Goal: Transaction & Acquisition: Purchase product/service

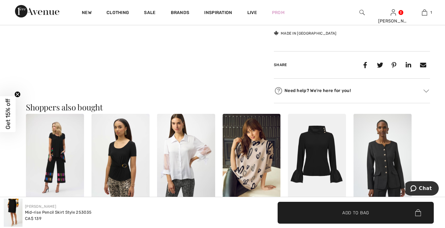
scroll to position [343, 0]
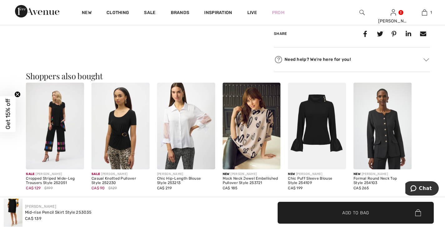
click at [385, 138] on img at bounding box center [382, 126] width 58 height 87
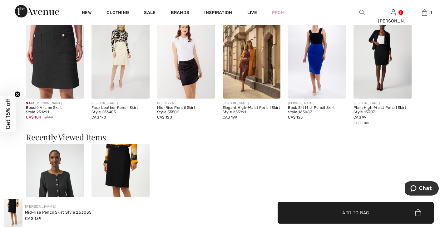
scroll to position [530, 0]
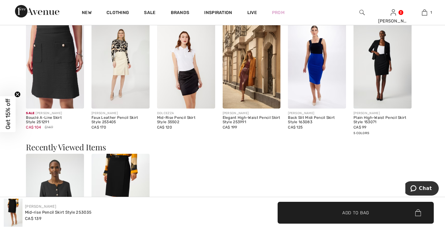
click at [378, 86] on img at bounding box center [382, 65] width 58 height 87
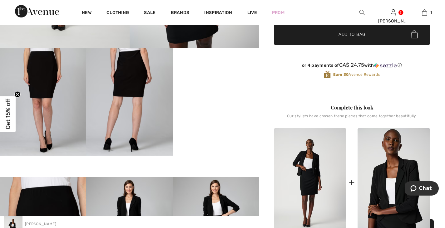
scroll to position [218, 0]
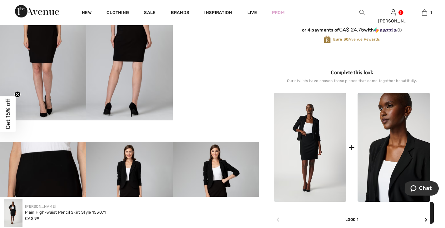
click at [405, 171] on img at bounding box center [393, 147] width 72 height 109
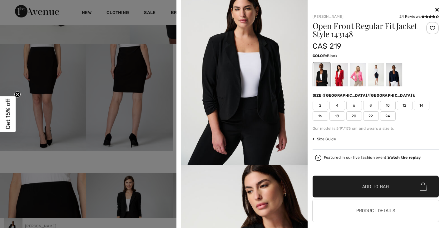
scroll to position [156, 0]
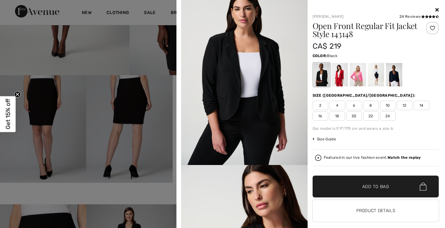
click at [435, 10] on icon at bounding box center [436, 9] width 3 height 5
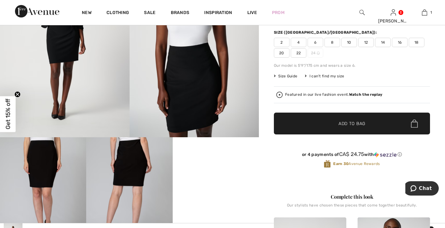
scroll to position [94, 0]
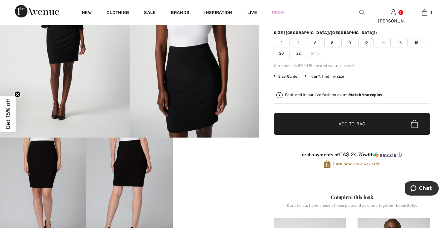
click at [211, 181] on video "Your browser does not support the video tag." at bounding box center [216, 159] width 86 height 43
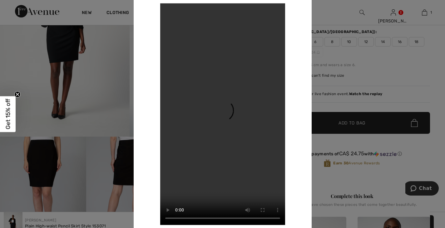
scroll to position [31, 0]
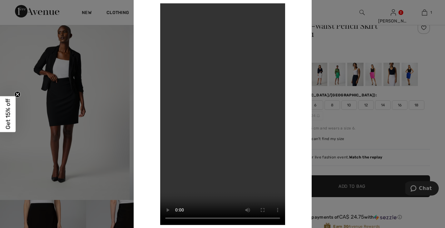
click at [397, 135] on div at bounding box center [222, 114] width 445 height 228
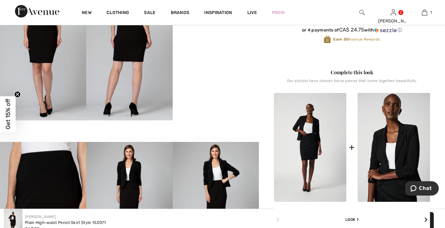
scroll to position [0, 0]
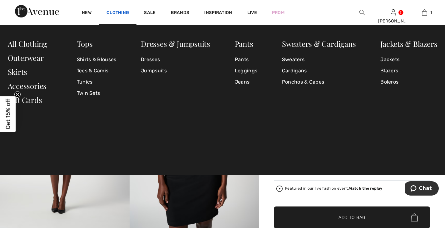
click at [118, 12] on link "Clothing" at bounding box center [117, 13] width 22 height 7
click at [395, 60] on link "Jackets" at bounding box center [408, 59] width 57 height 11
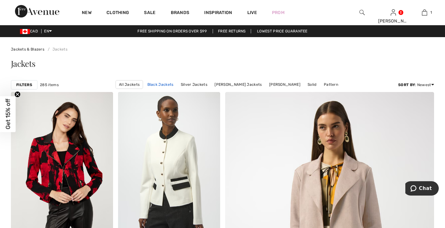
click at [154, 84] on link "Black Jackets" at bounding box center [160, 84] width 32 height 8
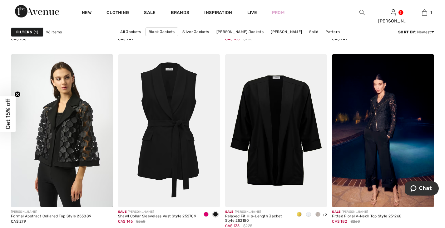
scroll to position [2621, 0]
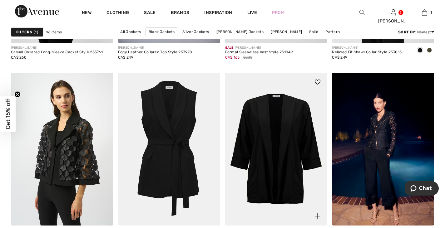
click at [267, 135] on img at bounding box center [276, 149] width 102 height 153
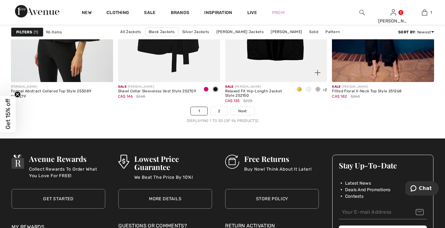
scroll to position [2745, 0]
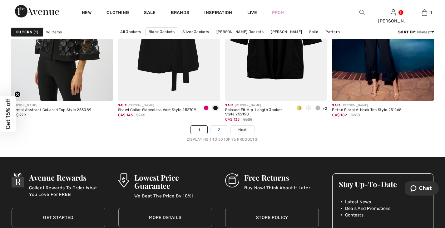
click at [217, 128] on link "2" at bounding box center [218, 130] width 17 height 8
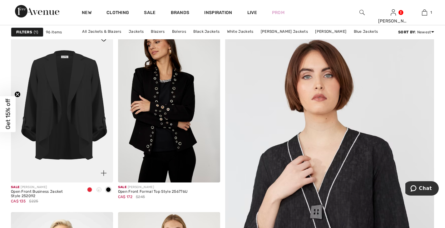
click at [66, 100] on img at bounding box center [62, 106] width 102 height 153
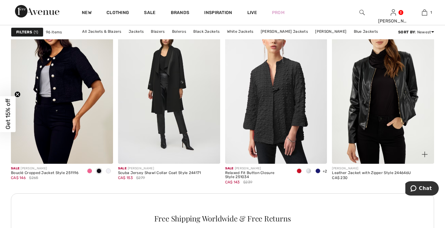
scroll to position [655, 0]
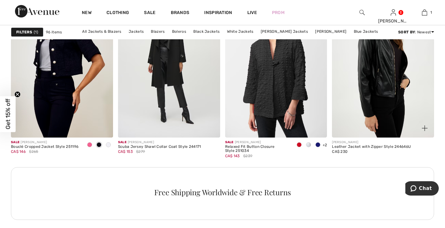
click at [382, 74] on img at bounding box center [383, 60] width 102 height 153
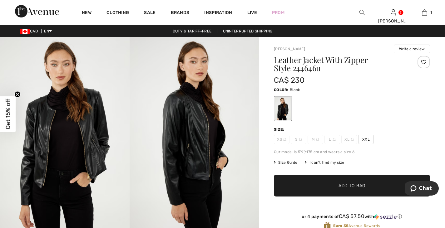
click at [77, 141] on img at bounding box center [64, 134] width 129 height 194
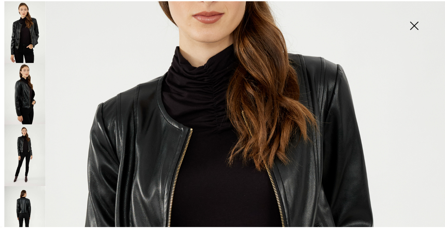
scroll to position [187, 0]
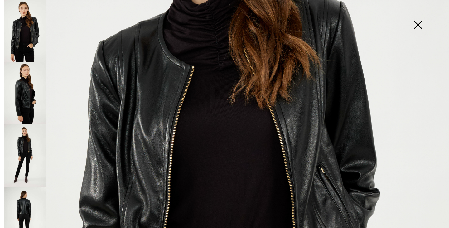
click at [418, 23] on img at bounding box center [417, 25] width 31 height 32
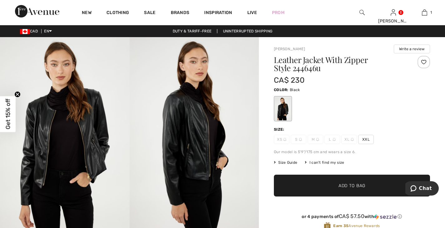
click at [333, 140] on img at bounding box center [333, 139] width 3 height 3
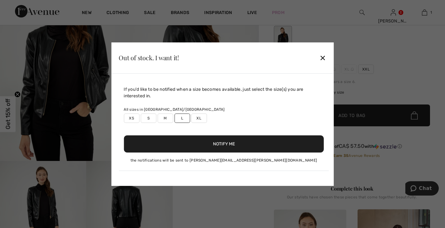
scroll to position [62, 0]
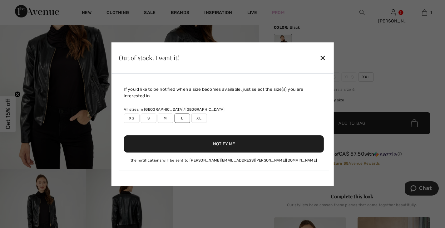
click at [323, 58] on div "✕" at bounding box center [322, 57] width 7 height 13
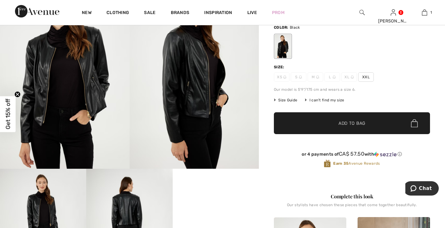
scroll to position [0, 0]
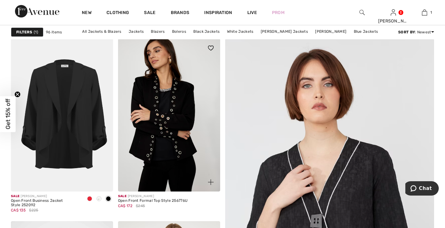
scroll to position [31, 0]
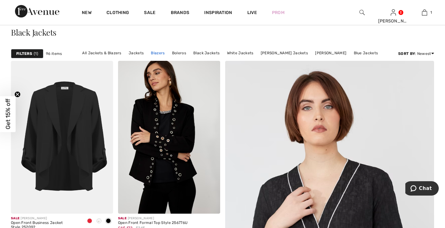
click at [159, 53] on link "Blazers" at bounding box center [158, 53] width 20 height 8
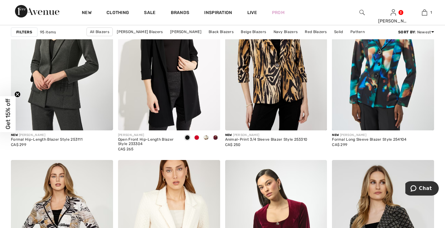
scroll to position [468, 0]
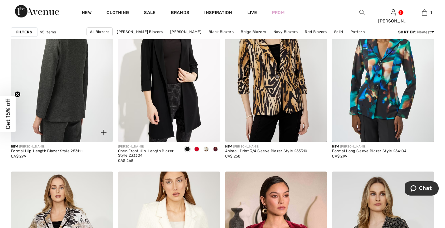
click at [78, 101] on img at bounding box center [62, 65] width 102 height 153
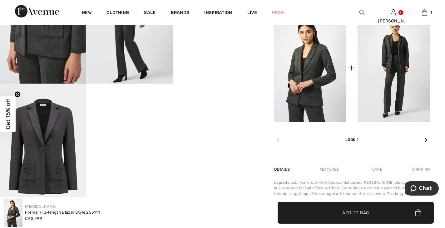
scroll to position [218, 0]
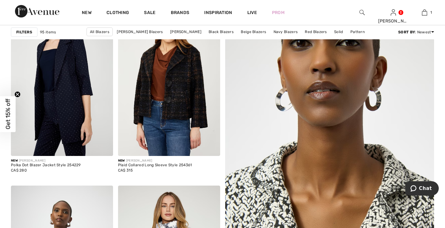
scroll to position [94, 0]
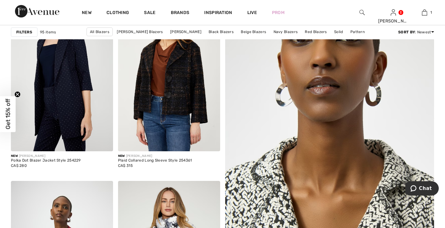
click at [322, 199] on img at bounding box center [329, 186] width 251 height 376
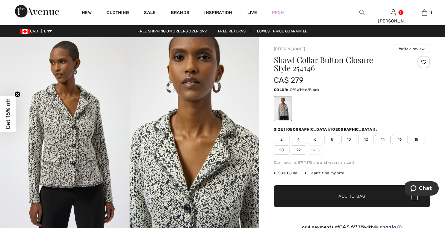
click at [366, 139] on span "12" at bounding box center [366, 139] width 16 height 9
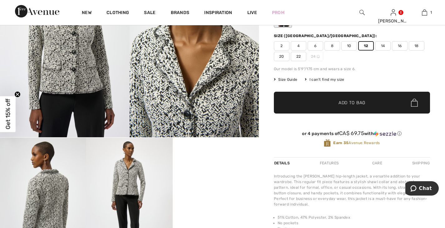
scroll to position [125, 0]
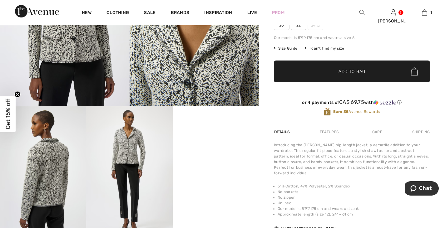
click at [218, 149] on video "Your browser does not support the video tag." at bounding box center [216, 127] width 86 height 43
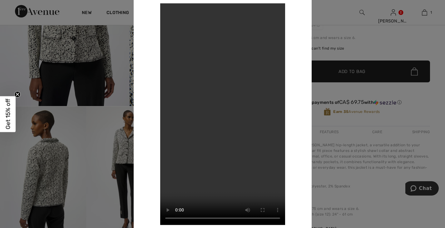
click at [422, 106] on div at bounding box center [222, 114] width 445 height 228
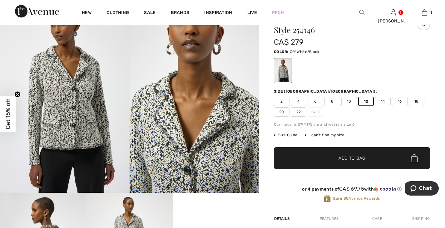
scroll to position [31, 0]
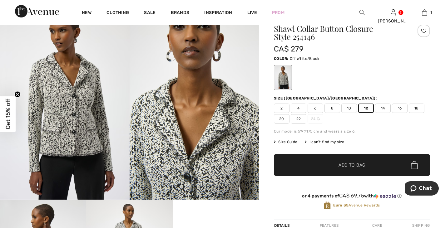
click at [351, 165] on span "Add to Bag" at bounding box center [351, 165] width 27 height 7
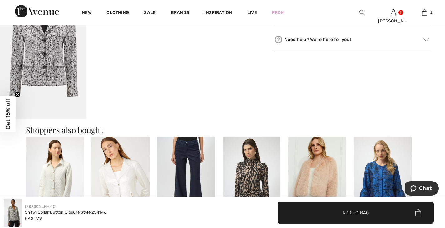
scroll to position [437, 0]
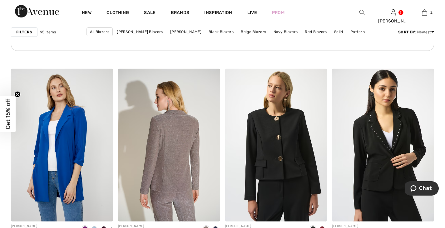
scroll to position [874, 0]
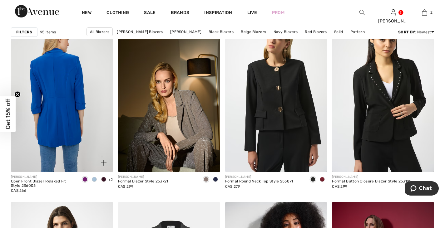
click at [76, 107] on img at bounding box center [62, 95] width 102 height 153
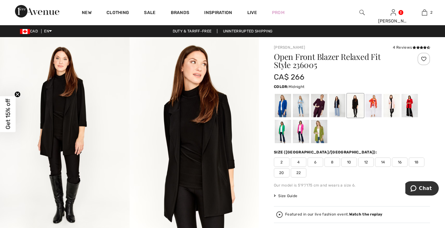
click at [338, 107] on div at bounding box center [337, 105] width 16 height 23
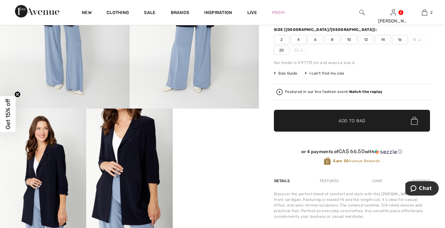
scroll to position [125, 0]
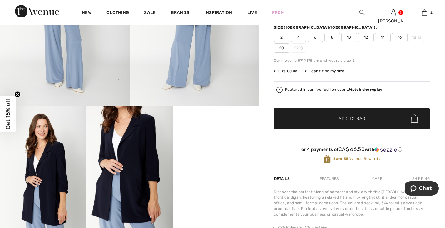
click at [202, 149] on video "Your browser does not support the video tag." at bounding box center [216, 127] width 86 height 43
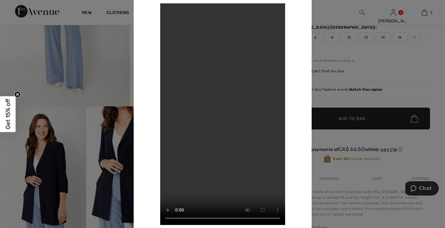
click at [401, 72] on div at bounding box center [222, 114] width 445 height 228
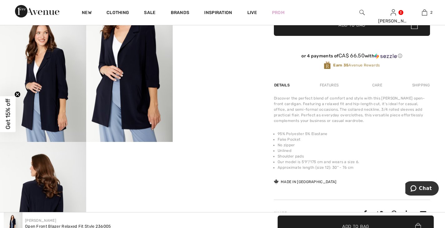
scroll to position [281, 0]
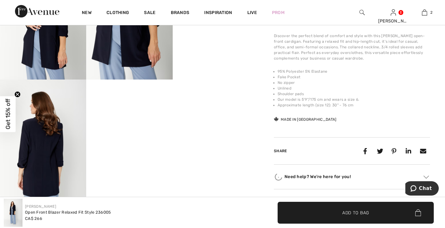
click at [145, 123] on video "Your browser does not support the video tag." at bounding box center [129, 101] width 86 height 43
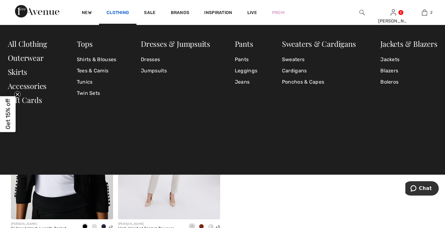
click at [112, 12] on link "Clothing" at bounding box center [117, 13] width 22 height 7
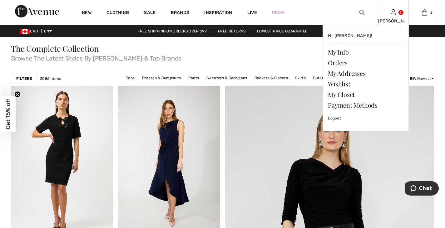
click at [392, 15] on img at bounding box center [392, 12] width 5 height 7
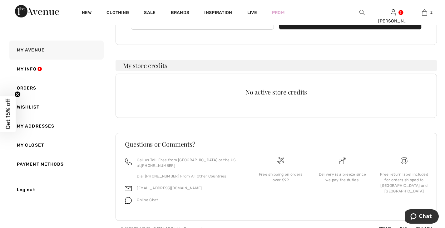
scroll to position [114, 0]
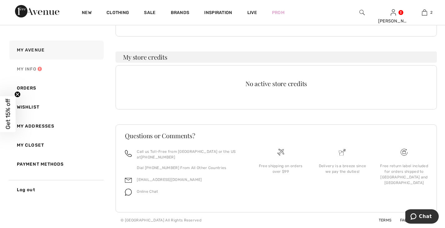
click at [33, 68] on link "My Info" at bounding box center [55, 69] width 95 height 19
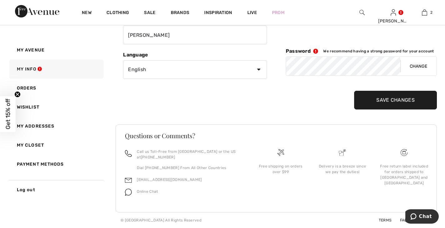
scroll to position [91, 0]
click at [419, 66] on button "Change" at bounding box center [418, 66] width 36 height 19
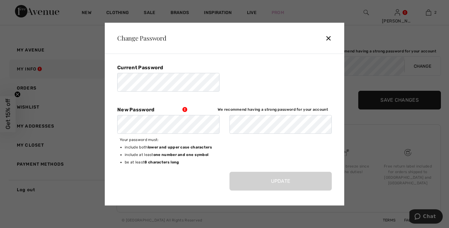
click at [330, 37] on div "✕" at bounding box center [331, 38] width 12 height 13
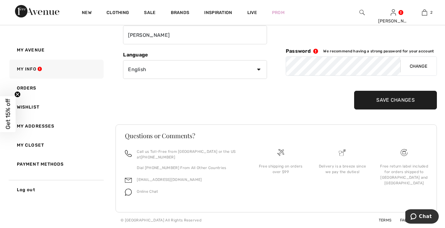
click at [262, 67] on div "Personal Information [PERSON_NAME][GEOGRAPHIC_DATA] Contact Information [PERSON…" at bounding box center [275, 53] width 321 height 114
drag, startPoint x: 299, startPoint y: 78, endPoint x: 425, endPoint y: 13, distance: 141.1
click at [425, 13] on img at bounding box center [423, 12] width 5 height 7
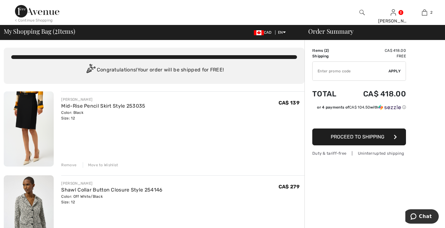
click at [355, 135] on span "Proceed to Shipping" at bounding box center [357, 137] width 54 height 6
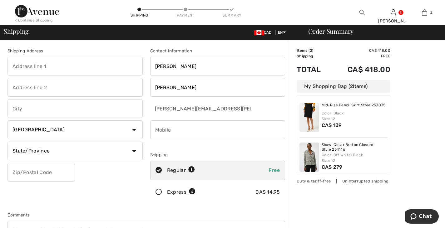
click at [89, 64] on input "text" at bounding box center [74, 66] width 135 height 19
type input "[STREET_ADDRESS][PERSON_NAME]"
type input "Timmins"
type input "P4P 1H5"
type input "7052747227"
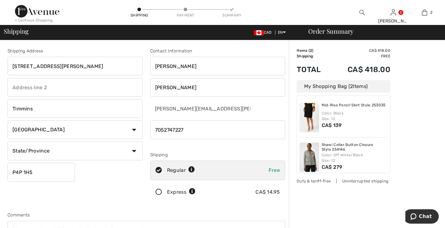
type input "P4P1H5"
click at [134, 150] on select "State/Province Alberta British Columbia Manitoba New Brunswick Newfoundland and…" at bounding box center [74, 151] width 135 height 19
select select "ON"
click at [7, 142] on select "State/Province Alberta British Columbia Manitoba New Brunswick Newfoundland and…" at bounding box center [74, 151] width 135 height 19
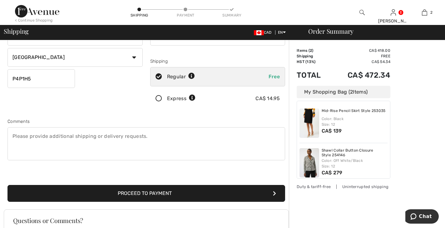
scroll to position [156, 0]
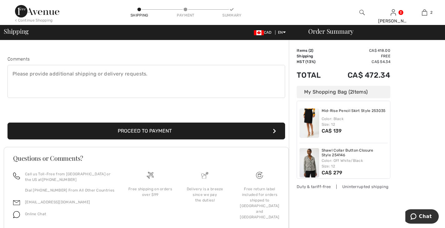
click at [148, 128] on button "Proceed to Payment" at bounding box center [145, 131] width 277 height 17
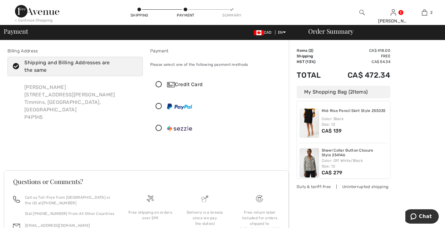
click at [185, 105] on img at bounding box center [179, 107] width 25 height 6
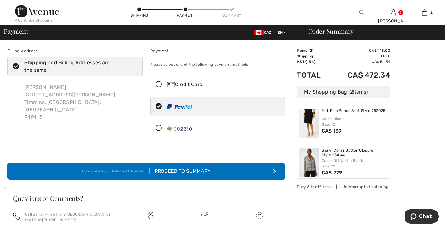
click at [178, 169] on div "Proceed to Summary" at bounding box center [179, 171] width 61 height 7
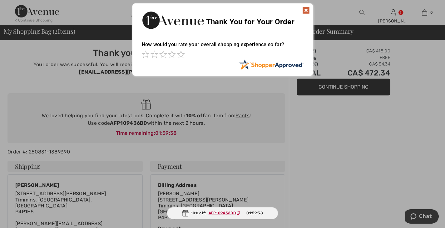
click at [306, 8] on img at bounding box center [305, 10] width 7 height 7
